Goal: Task Accomplishment & Management: Manage account settings

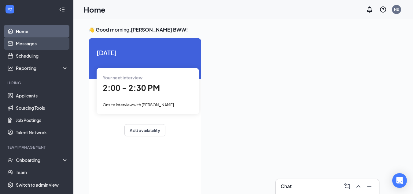
click at [37, 43] on link "Messages" at bounding box center [42, 43] width 52 height 12
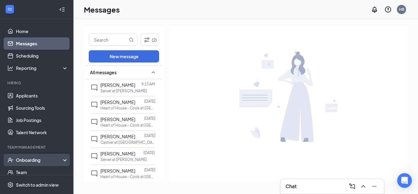
click at [30, 158] on div "Onboarding" at bounding box center [39, 160] width 47 height 6
click at [29, 172] on link "Overview" at bounding box center [42, 172] width 52 height 12
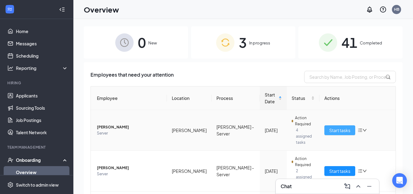
click at [335, 127] on span "Start tasks" at bounding box center [339, 130] width 21 height 7
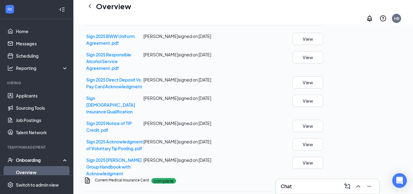
scroll to position [300, 0]
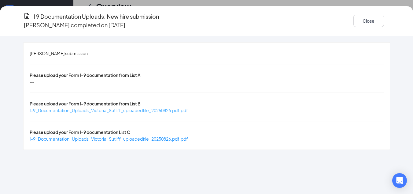
click at [134, 107] on span "I-9_Documentation_Uploads_Victoria_Sutliff_uploadedfile_20250826.pdf.pdf" at bounding box center [109, 110] width 158 height 6
click at [117, 136] on span "I-9_Documentation_Uploads_Victoria_Sutliff_uploadedfile_20250826.pdf.pdf" at bounding box center [109, 139] width 158 height 6
click at [369, 19] on button "Close" at bounding box center [369, 21] width 31 height 12
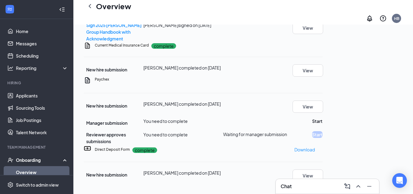
scroll to position [531, 0]
click at [323, 76] on button "View" at bounding box center [308, 70] width 31 height 12
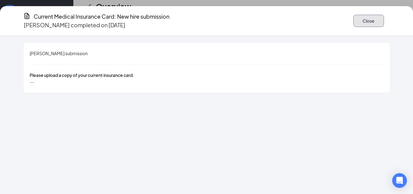
click at [365, 19] on button "Close" at bounding box center [369, 21] width 31 height 12
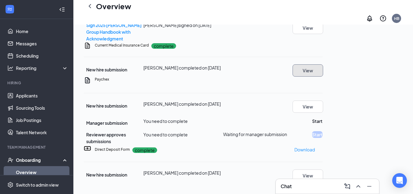
scroll to position [580, 0]
click at [323, 170] on button "View" at bounding box center [308, 175] width 31 height 12
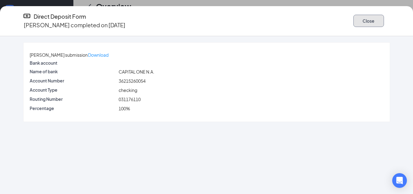
click at [365, 19] on button "Close" at bounding box center [369, 21] width 31 height 12
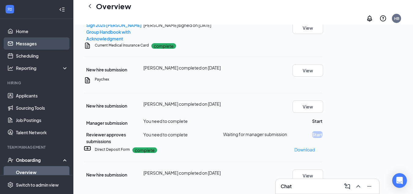
click at [34, 44] on link "Messages" at bounding box center [42, 43] width 52 height 12
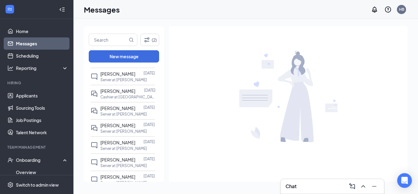
scroll to position [115, 0]
click at [109, 161] on div "[PERSON_NAME]" at bounding box center [117, 158] width 35 height 7
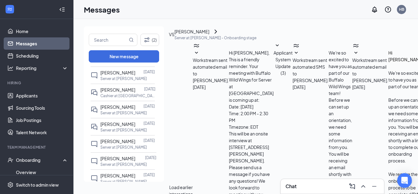
scroll to position [287, 0]
click at [109, 161] on div "[PERSON_NAME]" at bounding box center [117, 158] width 35 height 7
type textarea "J"
type textarea "Thank youfor completing all tasks. I would like to schedule your orientation. A…"
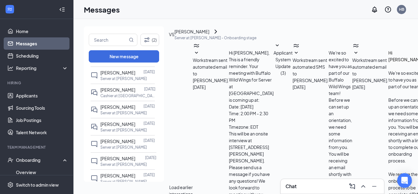
checkbox input "true"
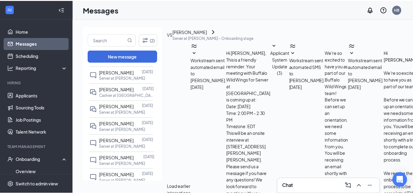
scroll to position [393, 0]
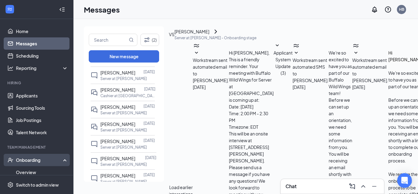
click at [29, 160] on div "Onboarding" at bounding box center [39, 160] width 47 height 6
click at [30, 171] on link "Overview" at bounding box center [42, 172] width 52 height 12
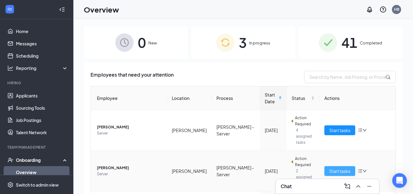
click at [345, 167] on span "Start tasks" at bounding box center [339, 170] width 21 height 7
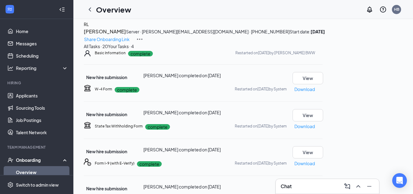
scroll to position [1, 0]
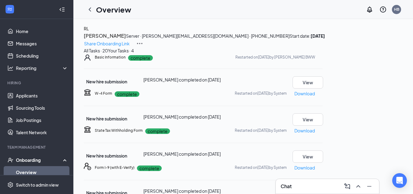
click at [33, 171] on link "Overview" at bounding box center [42, 172] width 52 height 12
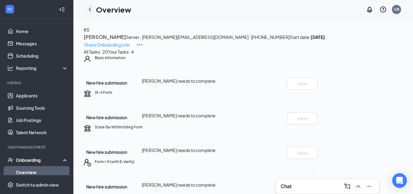
click at [90, 9] on icon "ChevronLeft" at bounding box center [90, 9] width 2 height 4
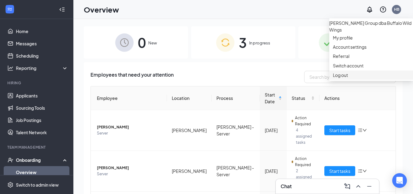
click at [340, 78] on div "Log out" at bounding box center [371, 75] width 76 height 6
